Goal: Task Accomplishment & Management: Use online tool/utility

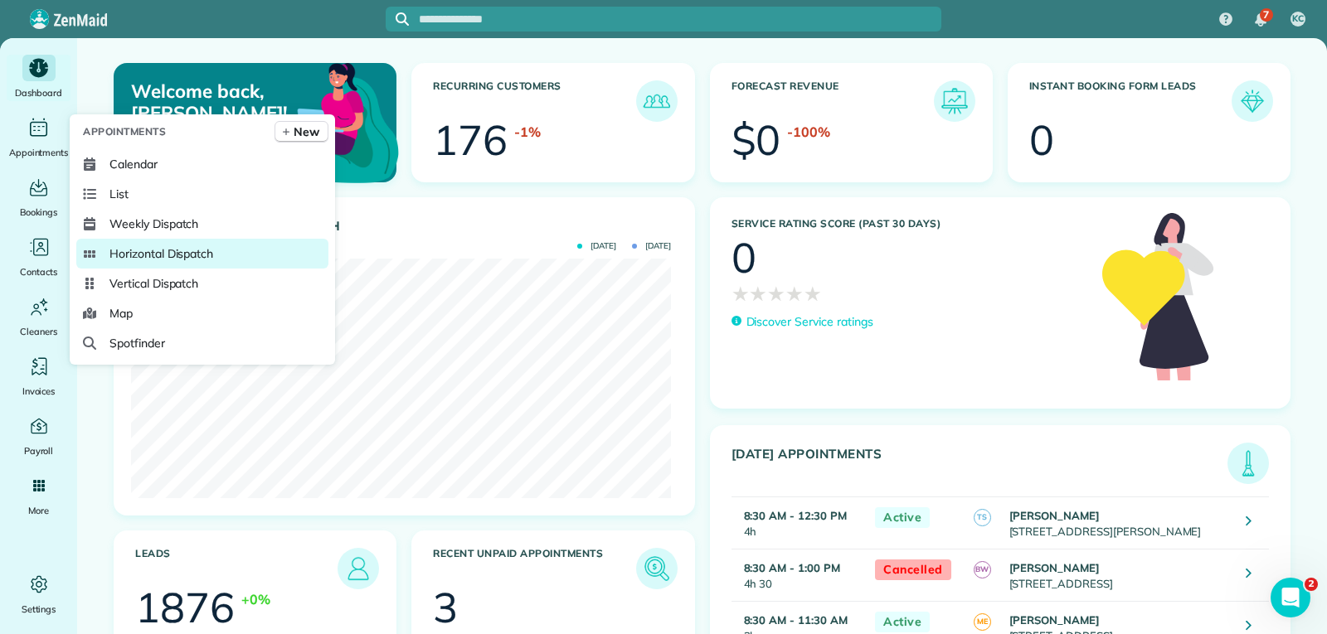
click at [156, 255] on span "Horizontal Dispatch" at bounding box center [161, 253] width 104 height 17
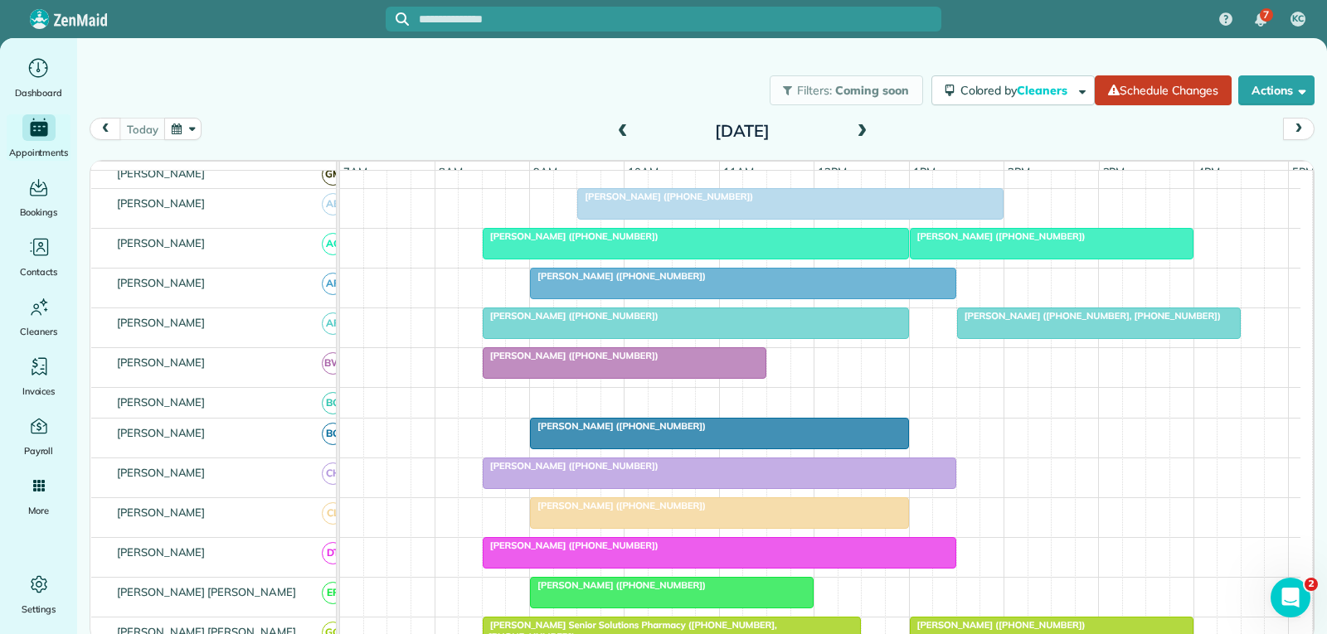
scroll to position [166, 0]
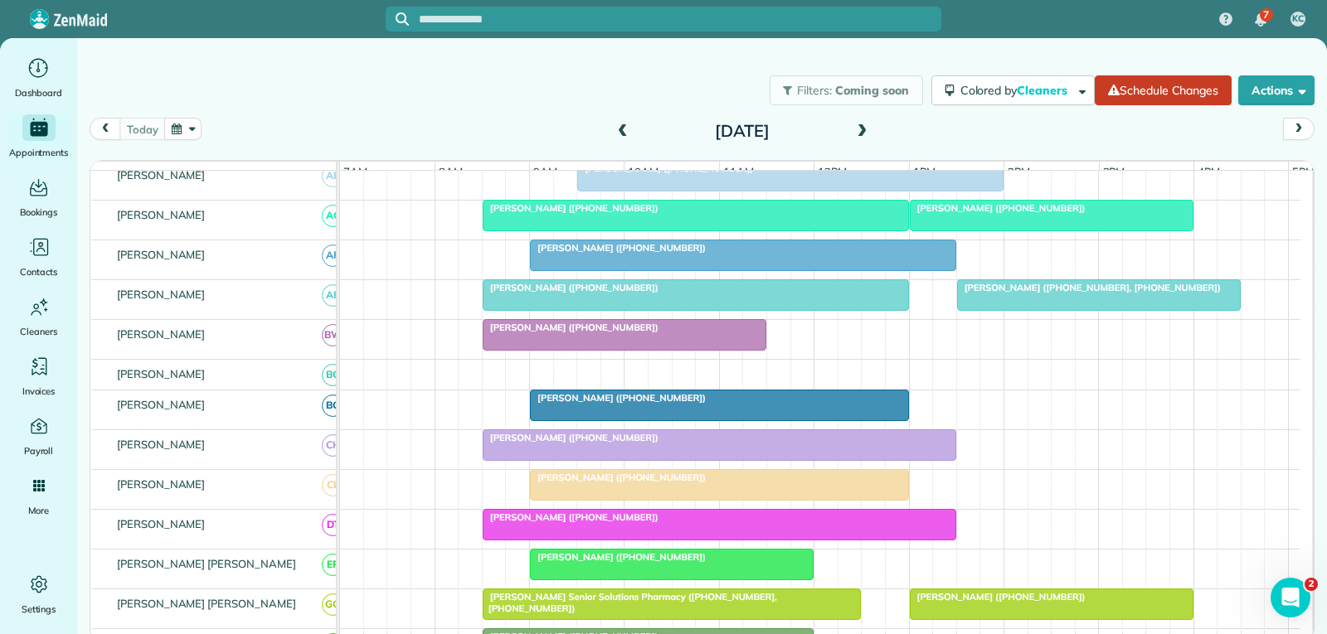
click at [837, 270] on div at bounding box center [743, 255] width 425 height 30
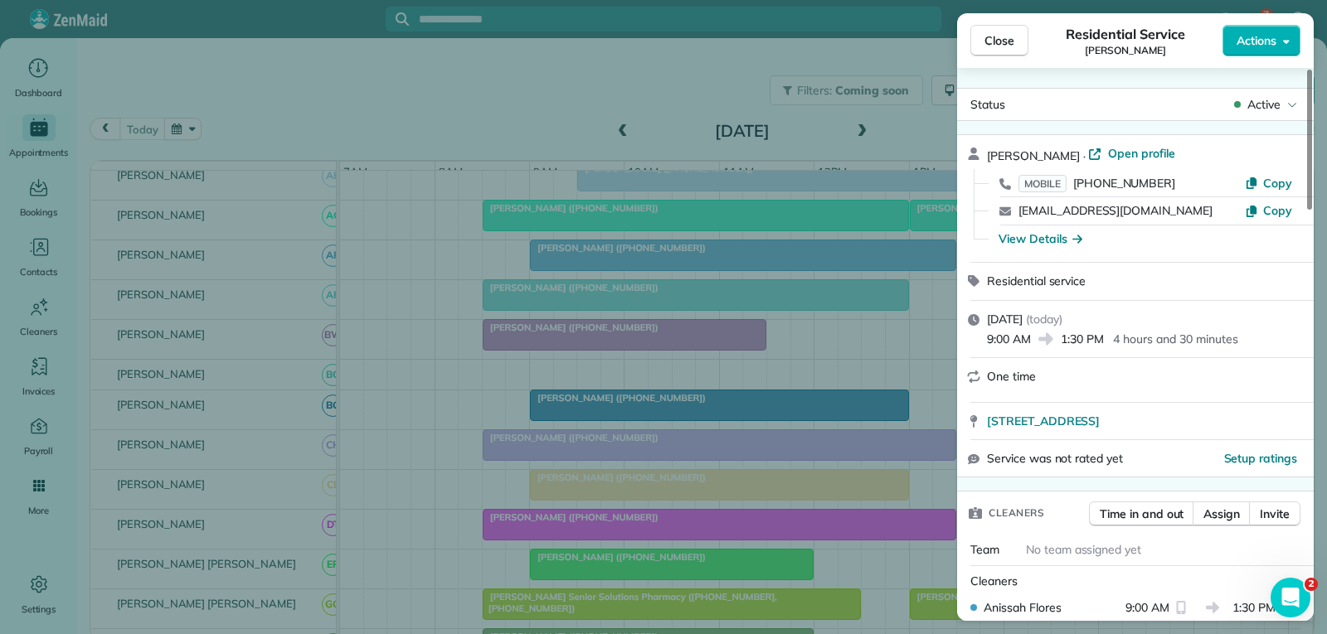
drag, startPoint x: 1006, startPoint y: 37, endPoint x: 993, endPoint y: 46, distance: 15.4
click at [1006, 37] on span "Close" at bounding box center [999, 40] width 30 height 17
